Goal: Find contact information: Find contact information

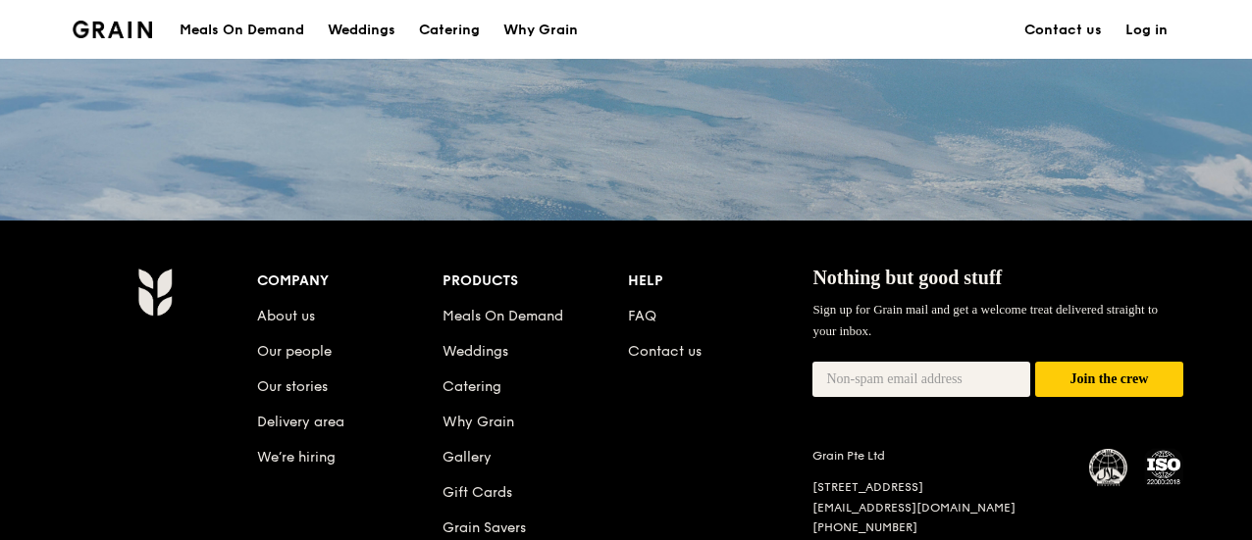
scroll to position [22, 0]
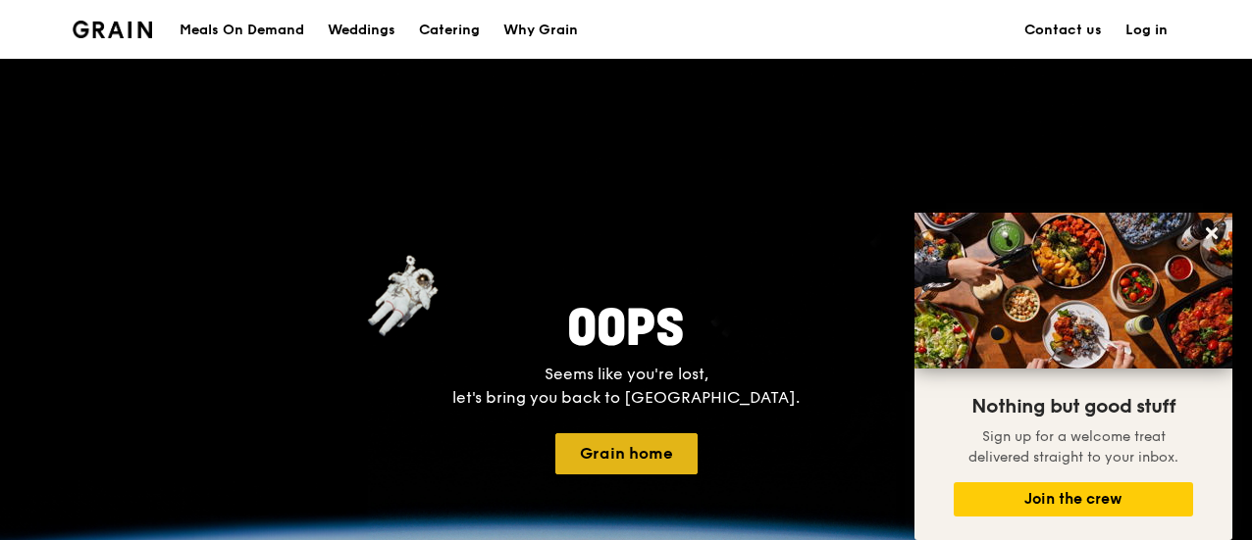
click at [608, 448] on button "Grain home" at bounding box center [626, 454] width 142 height 41
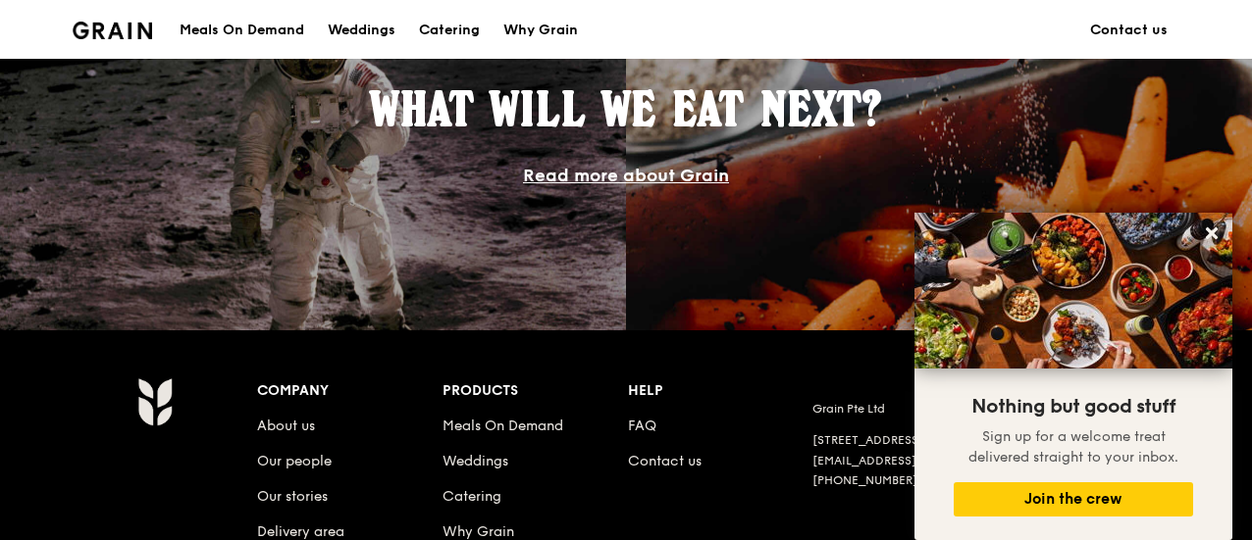
scroll to position [1864, 0]
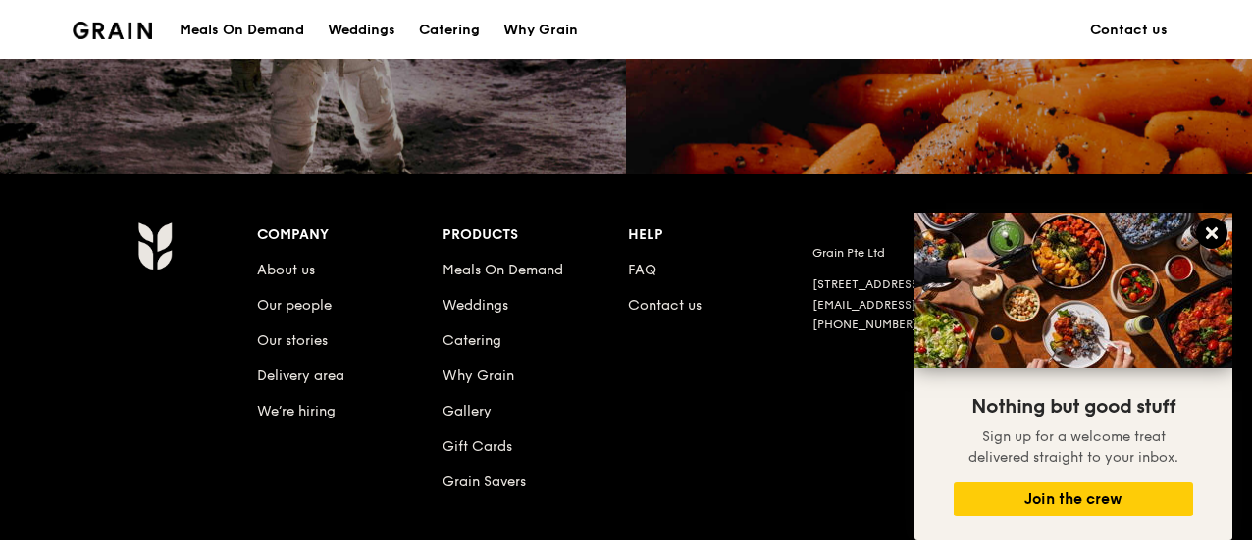
click at [1207, 236] on icon at bounding box center [1211, 234] width 12 height 12
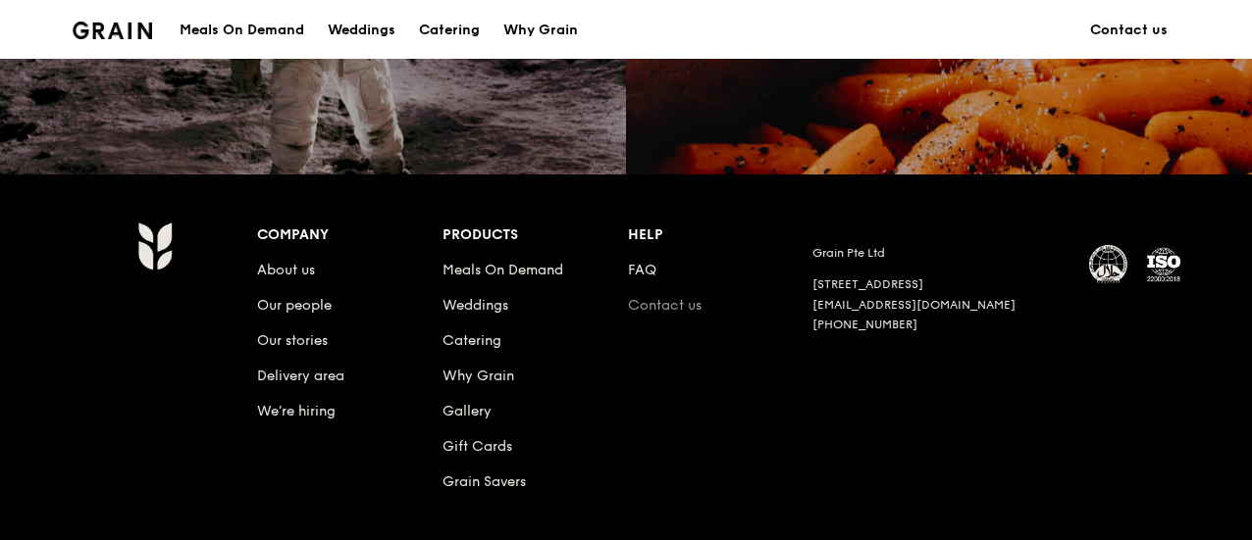
click at [673, 303] on link "Contact us" at bounding box center [665, 305] width 74 height 17
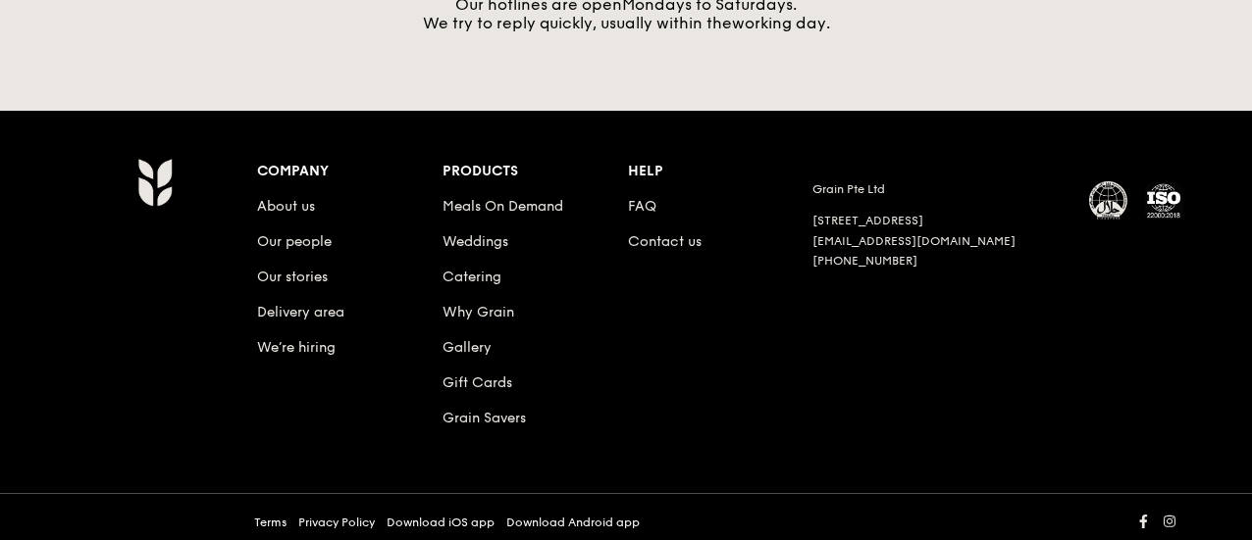
scroll to position [934, 0]
